Goal: Contribute content

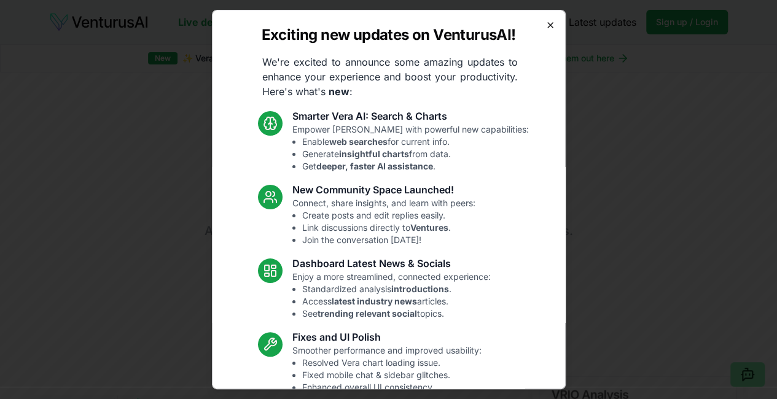
click at [545, 26] on icon "button" at bounding box center [550, 25] width 10 height 10
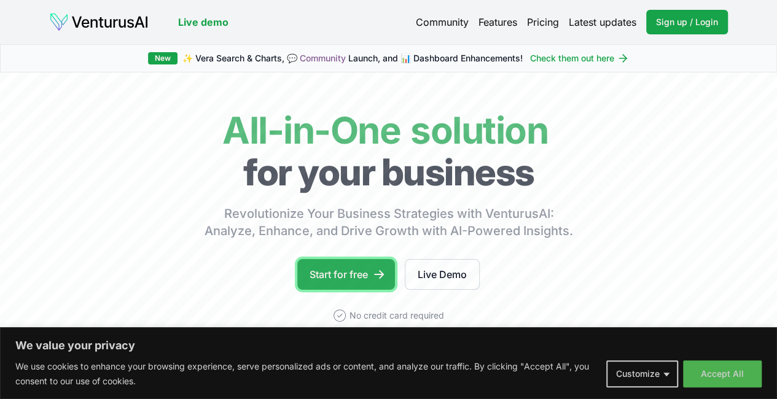
click at [343, 289] on link "Start for free" at bounding box center [346, 274] width 98 height 31
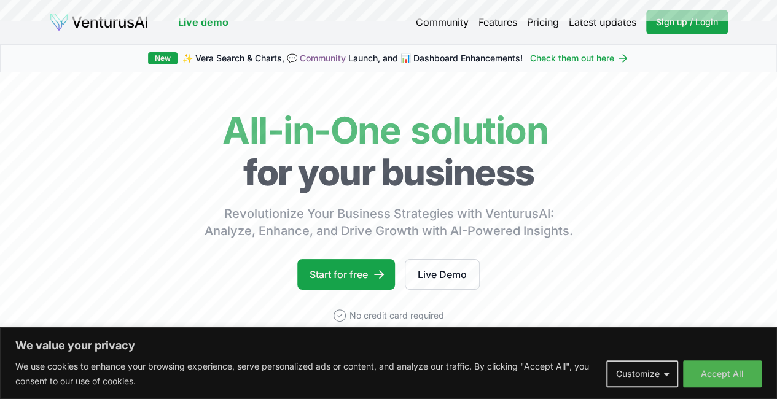
click at [732, 376] on button "Accept All" at bounding box center [722, 373] width 79 height 27
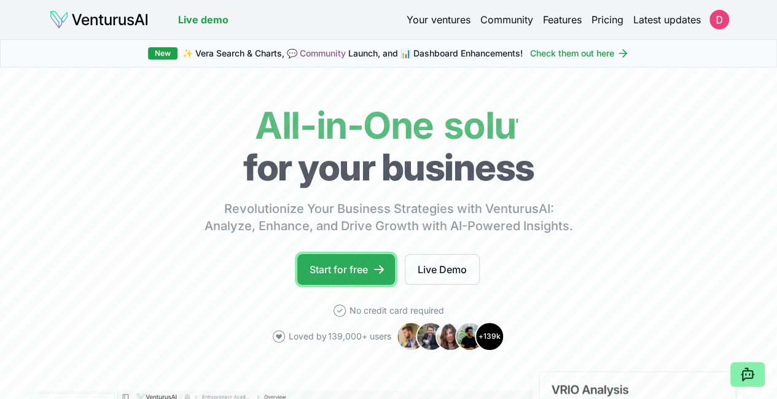
click at [344, 279] on link "Start for free" at bounding box center [346, 269] width 98 height 31
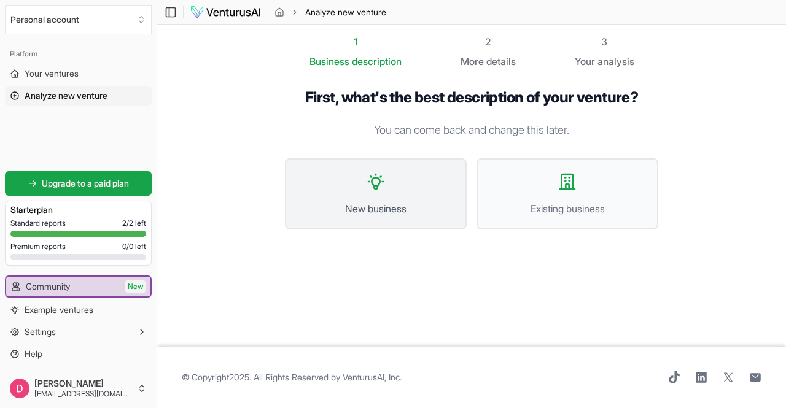
click at [403, 197] on button "New business" at bounding box center [376, 193] width 182 height 71
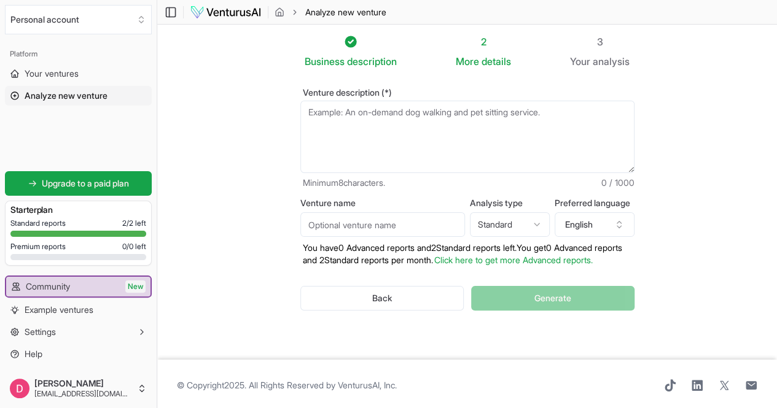
click at [360, 127] on textarea "Venture description (*)" at bounding box center [467, 137] width 334 height 72
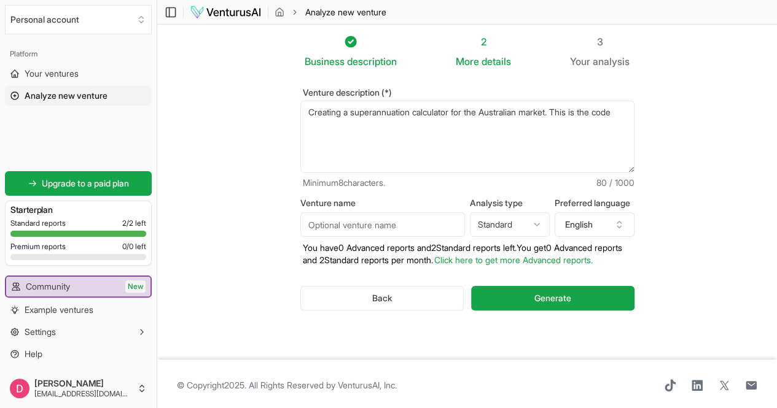
type textarea "Creating a superannuation calculator for the Australian market. This is the code"
